Goal: Task Accomplishment & Management: Use online tool/utility

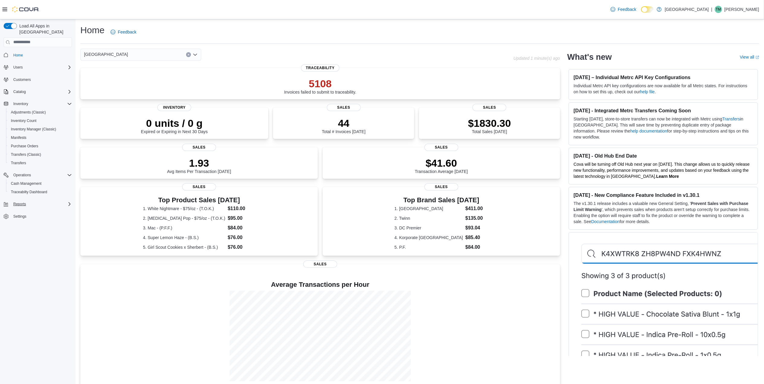
click at [49, 202] on div "Reports" at bounding box center [41, 204] width 61 height 7
click at [21, 244] on span "Reports" at bounding box center [17, 246] width 13 height 5
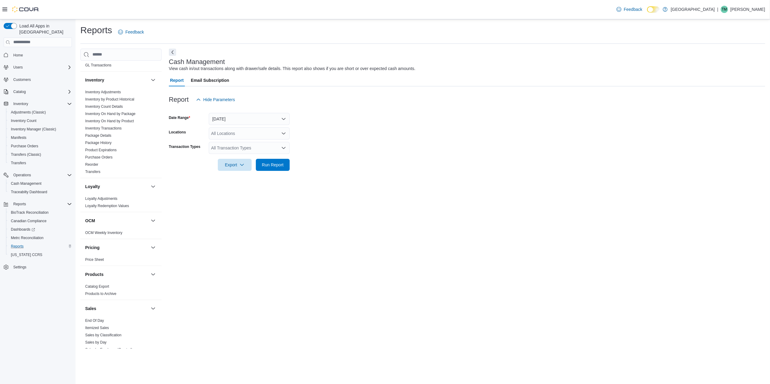
scroll to position [201, 0]
click at [102, 299] on span "End Of Day" at bounding box center [121, 301] width 76 height 7
click at [98, 301] on link "End Of Day" at bounding box center [94, 301] width 19 height 4
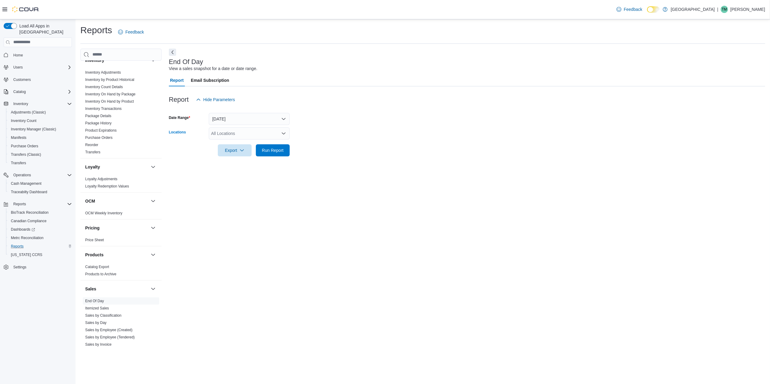
click at [288, 134] on div "All Locations" at bounding box center [249, 134] width 81 height 12
click at [253, 181] on button "[PERSON_NAME] - [STREET_ADDRESS]" at bounding box center [249, 179] width 81 height 9
click at [328, 162] on div at bounding box center [467, 160] width 597 height 7
click at [286, 146] on span "Run Report" at bounding box center [273, 150] width 27 height 12
